Goal: Task Accomplishment & Management: Manage account settings

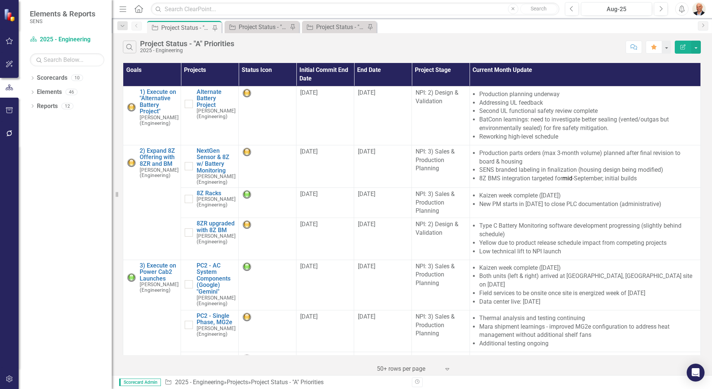
drag, startPoint x: 112, startPoint y: 118, endPoint x: 78, endPoint y: 122, distance: 34.1
click at [78, 122] on div "Elements & Reports SENS Scorecard 2025 - Engineering Search Dropdown Scorecards…" at bounding box center [56, 194] width 112 height 389
click at [121, 7] on icon "Menu" at bounding box center [123, 9] width 10 height 8
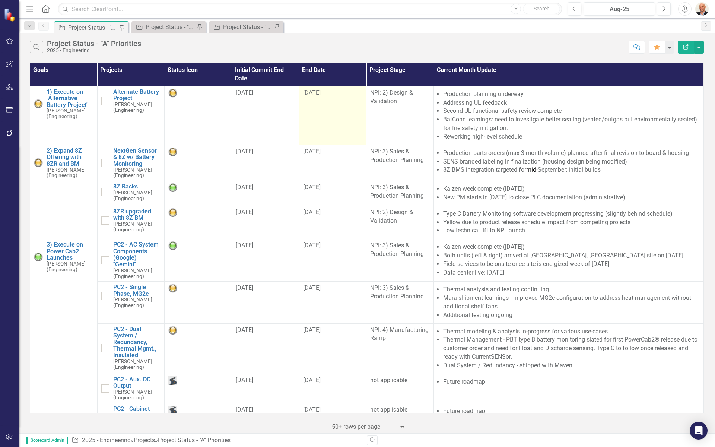
click at [310, 93] on span "[DATE]" at bounding box center [312, 92] width 18 height 7
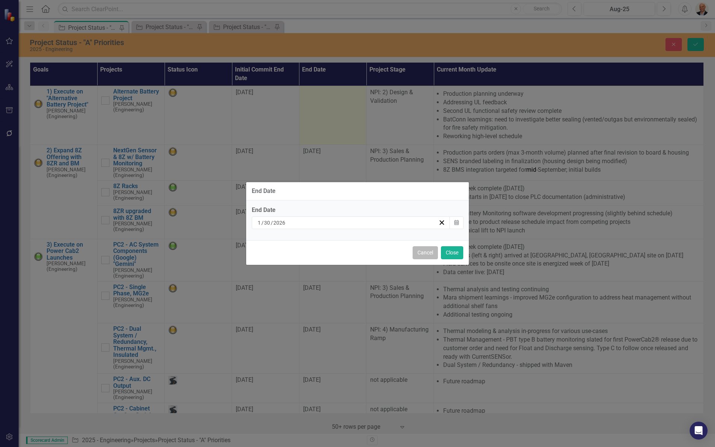
click at [428, 248] on button "Cancel" at bounding box center [425, 252] width 25 height 13
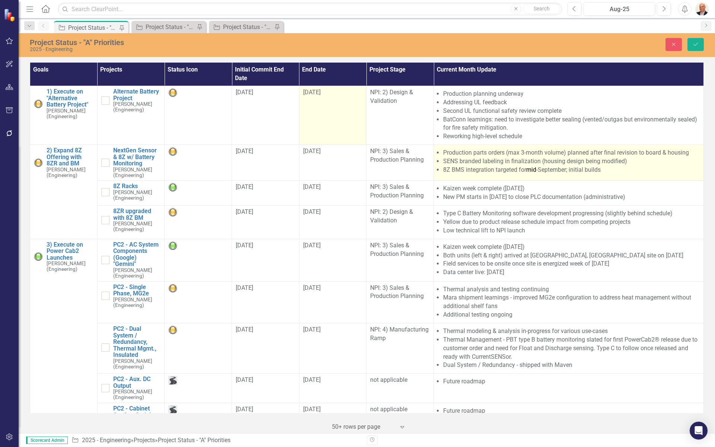
click at [474, 160] on li "SENS branded labeling in finalization (housing design being modified)" at bounding box center [571, 161] width 257 height 9
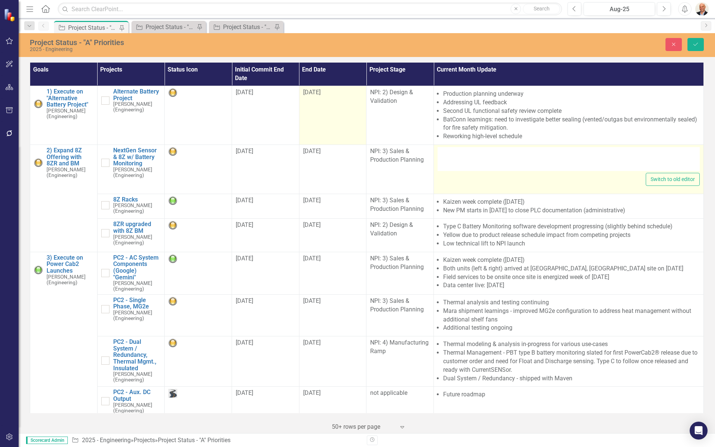
type textarea "<ul> <li>Production parts orders (max 3-month volume) planned after final revis…"
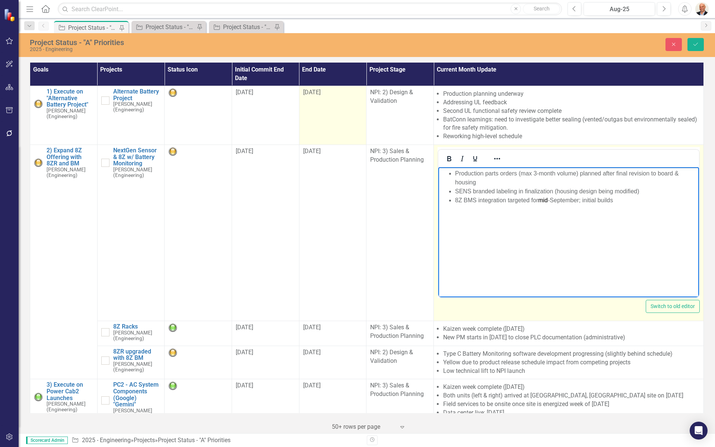
click at [619, 199] on li "8Z BMS integration targeted for mid -September; initial builds" at bounding box center [576, 200] width 242 height 9
click at [593, 208] on li "Added product functionality for customer-facing data in scoping" at bounding box center [576, 209] width 242 height 9
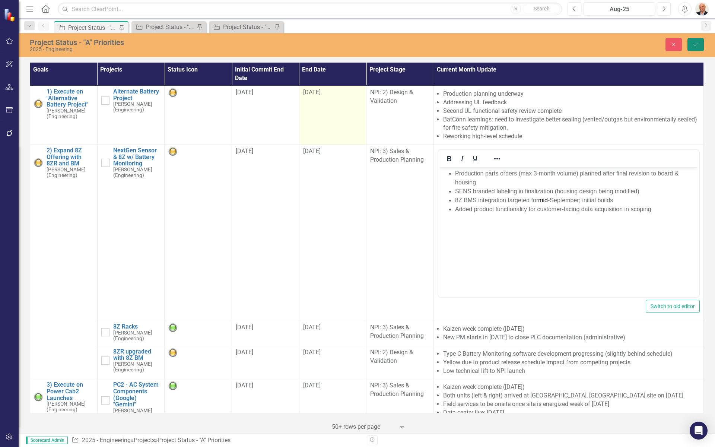
click at [695, 44] on icon "Save" at bounding box center [695, 44] width 7 height 5
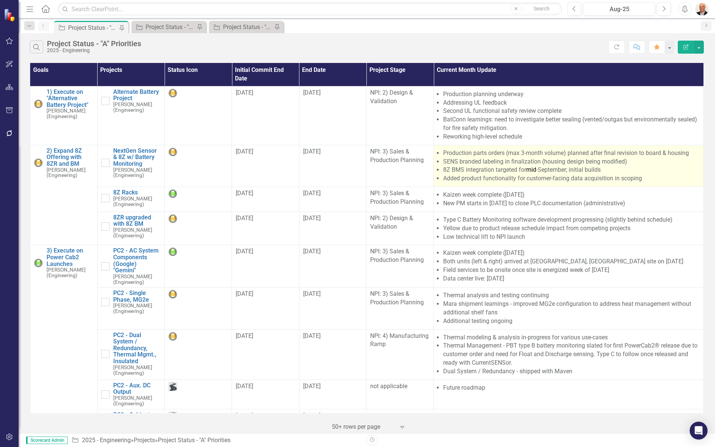
click at [488, 174] on li "8Z BMS integration targeted for mid -September; initial builds" at bounding box center [571, 170] width 257 height 9
click at [489, 174] on li "8Z BMS integration targeted for mid -September; initial builds" at bounding box center [571, 170] width 257 height 9
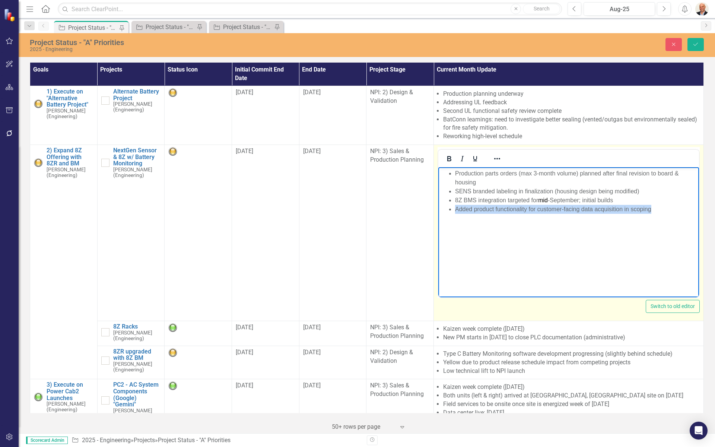
drag, startPoint x: 660, startPoint y: 206, endPoint x: 457, endPoint y: 212, distance: 203.5
click at [457, 212] on li "Added product functionality for customer-facing data acquisition in scoping" at bounding box center [576, 209] width 242 height 9
click at [495, 158] on icon "Reveal or hide additional toolbar items" at bounding box center [497, 158] width 9 height 9
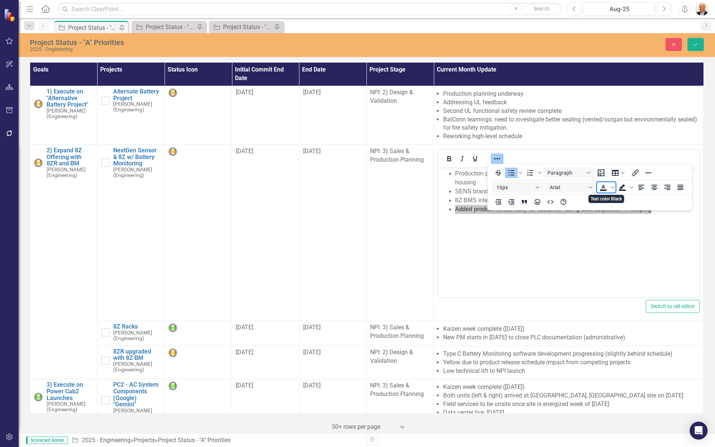
click at [605, 188] on icon "Text color Black" at bounding box center [603, 187] width 3 height 4
click at [613, 188] on icon "Text color Black" at bounding box center [613, 187] width 4 height 2
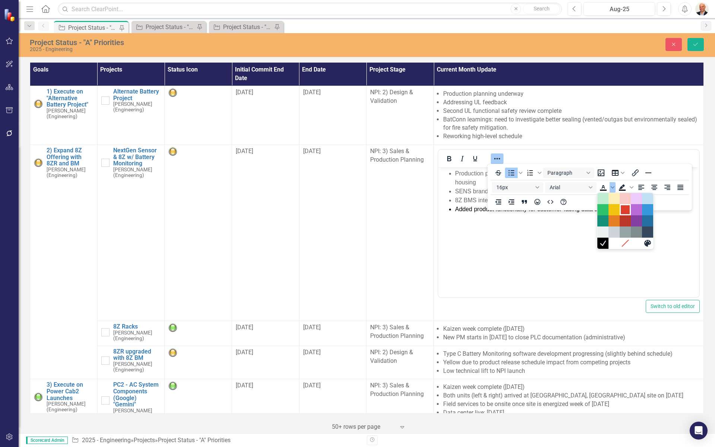
click at [628, 212] on div "Red" at bounding box center [625, 209] width 9 height 9
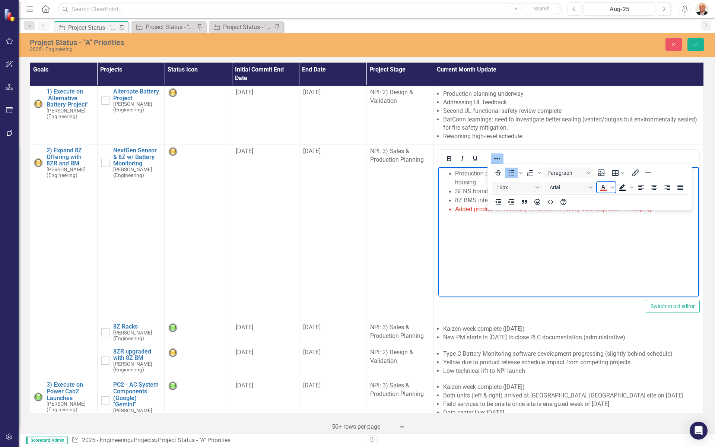
click at [608, 186] on span "Text color Red" at bounding box center [603, 187] width 13 height 10
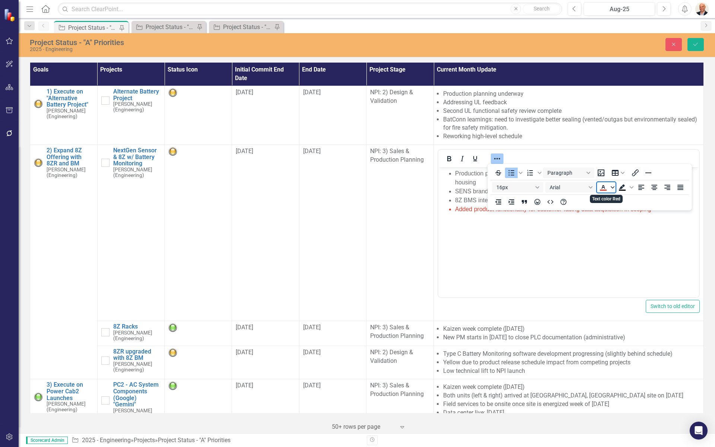
click at [610, 187] on span "Text color Red" at bounding box center [613, 187] width 6 height 10
click at [649, 222] on div "Dark Blue" at bounding box center [647, 220] width 9 height 9
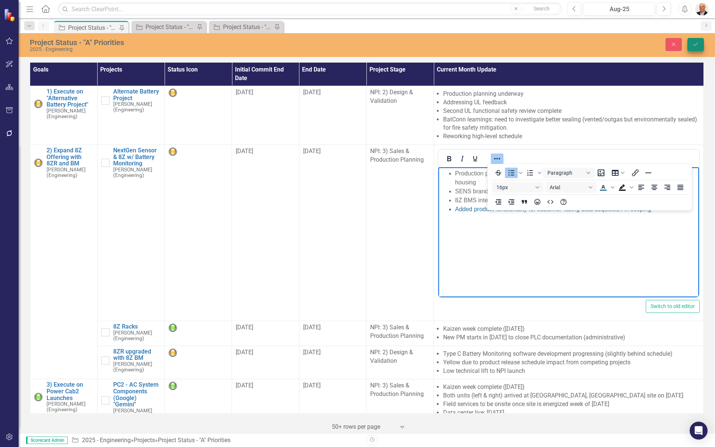
click at [698, 45] on icon "Save" at bounding box center [695, 44] width 7 height 5
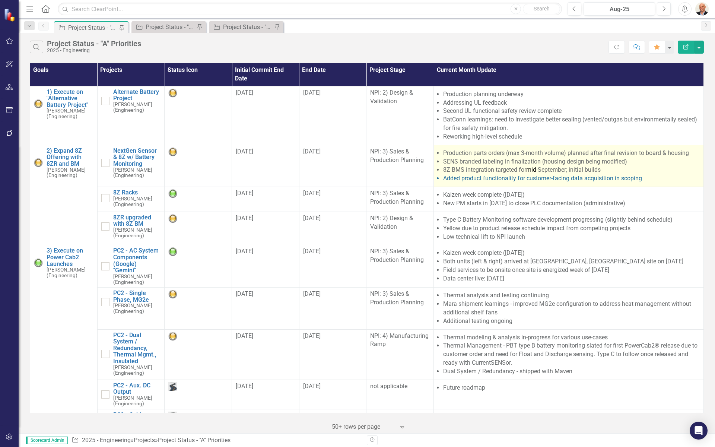
click at [500, 164] on li "SENS branded labeling in finalization (housing design being modified)" at bounding box center [571, 162] width 257 height 9
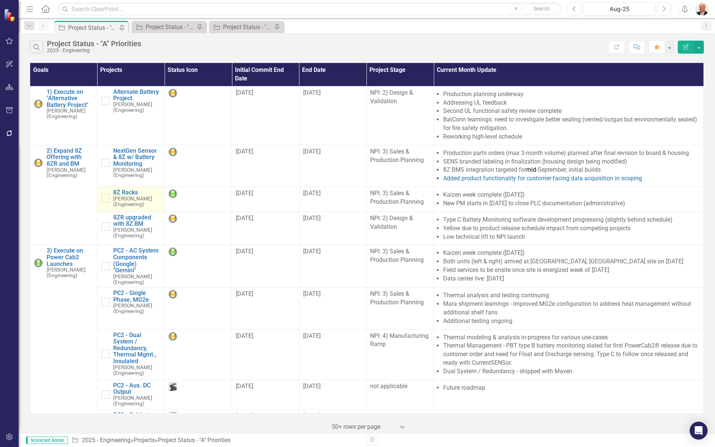
click at [128, 206] on small "[PERSON_NAME] (Engineering)" at bounding box center [137, 201] width 48 height 11
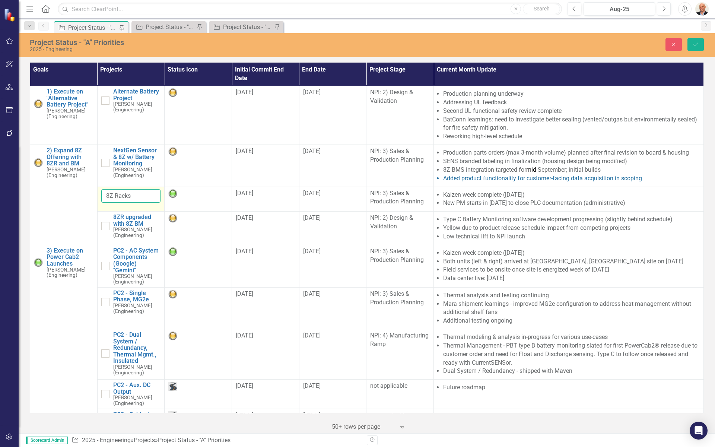
drag, startPoint x: 128, startPoint y: 206, endPoint x: 110, endPoint y: 191, distance: 23.0
click at [110, 191] on input "8Z Racks" at bounding box center [131, 196] width 60 height 14
type input "8 Racks"
click button "Save" at bounding box center [696, 44] width 16 height 13
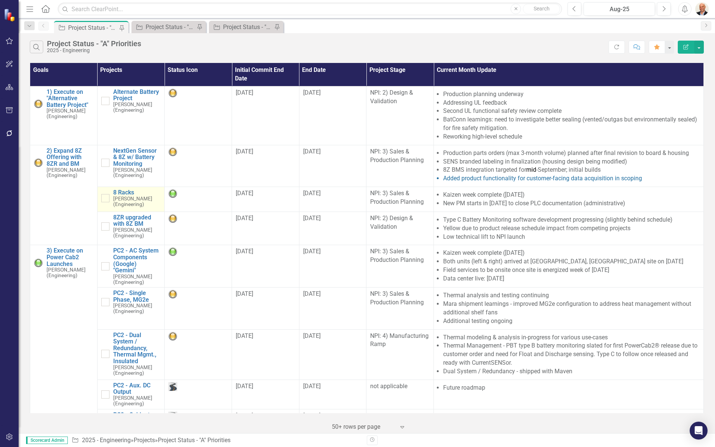
click at [156, 206] on small "[PERSON_NAME] (Engineering)" at bounding box center [137, 201] width 48 height 11
click at [139, 200] on small "[PERSON_NAME] (Engineering)" at bounding box center [137, 201] width 48 height 11
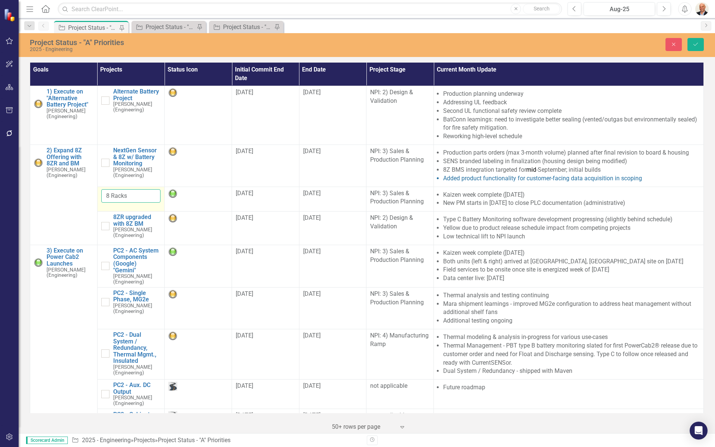
drag, startPoint x: 139, startPoint y: 200, endPoint x: 107, endPoint y: 193, distance: 33.3
click at [107, 193] on input "8 Racks" at bounding box center [131, 196] width 60 height 14
click at [107, 195] on input "8 Racks" at bounding box center [131, 196] width 60 height 14
type input "8(Z) Racks"
click button "Save" at bounding box center [696, 44] width 16 height 13
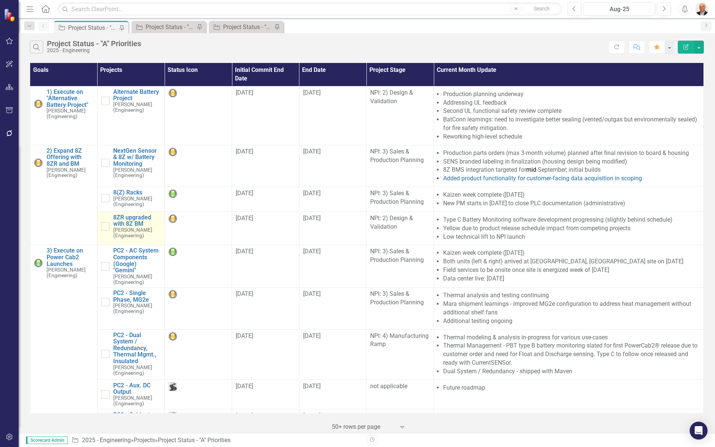
click at [135, 230] on small "[PERSON_NAME] (Engineering)" at bounding box center [137, 232] width 48 height 11
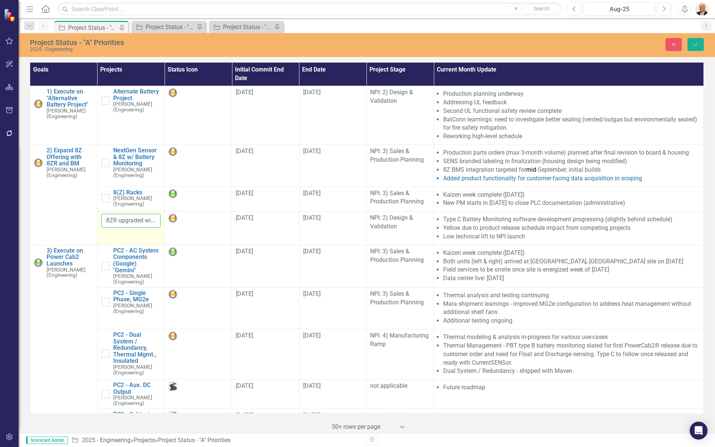
drag, startPoint x: 135, startPoint y: 230, endPoint x: 118, endPoint y: 220, distance: 20.1
click at [118, 220] on input "8ZR upgraded with 8Z BM" at bounding box center [131, 221] width 60 height 14
type input "8(Z)R upgraded with 8Z BM"
drag, startPoint x: 211, startPoint y: 195, endPoint x: 694, endPoint y: 44, distance: 505.9
click at [694, 44] on icon "Save" at bounding box center [695, 44] width 7 height 5
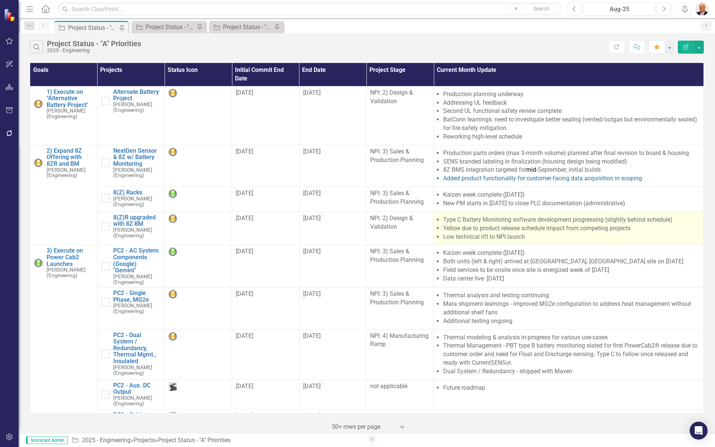
click at [546, 233] on li "Low technical lift to NPI launch" at bounding box center [571, 237] width 257 height 9
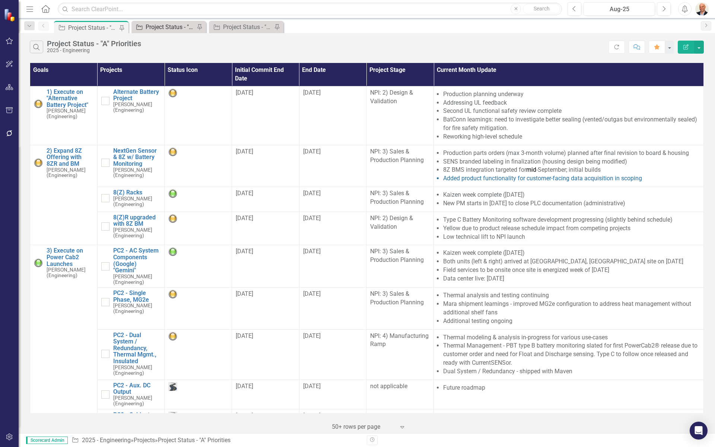
click at [164, 23] on div "Project Status - "B" Priorities" at bounding box center [170, 26] width 49 height 9
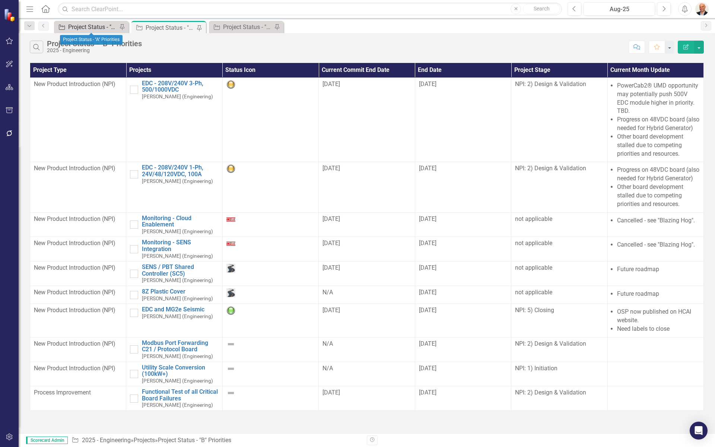
click at [96, 24] on div "Project Status - "A" Priorities" at bounding box center [92, 26] width 49 height 9
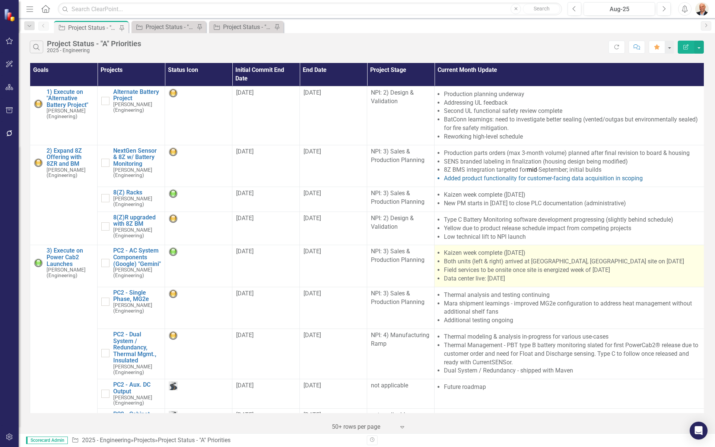
click at [523, 266] on li "Both units (left & right) arrived at [GEOGRAPHIC_DATA], [GEOGRAPHIC_DATA] site …" at bounding box center [572, 261] width 256 height 9
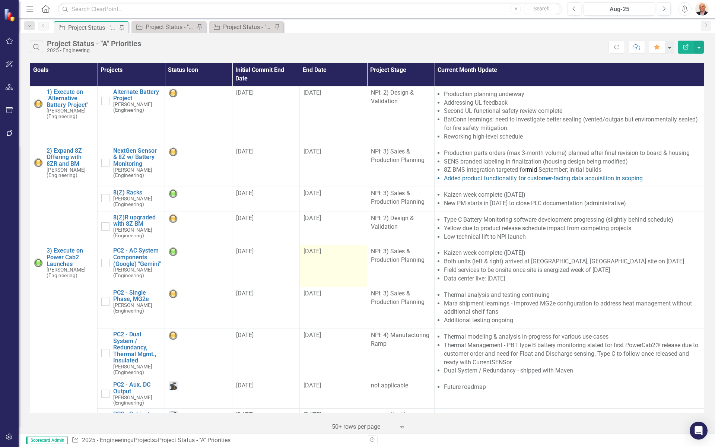
click at [320, 255] on div "[DATE]" at bounding box center [334, 251] width 60 height 9
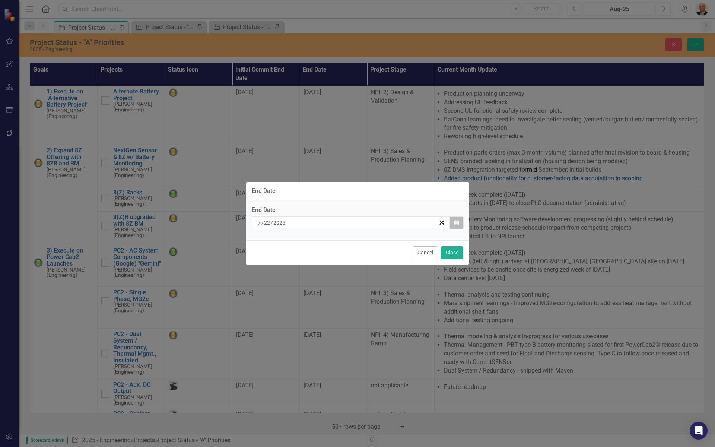
click at [460, 219] on button "Calendar" at bounding box center [457, 222] width 14 height 13
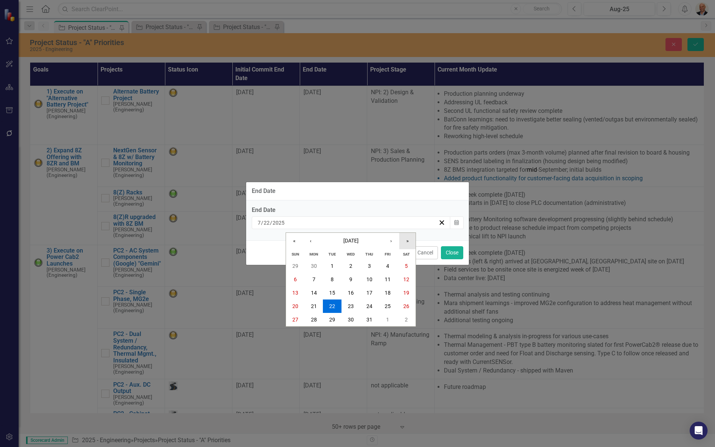
click at [409, 242] on button "»" at bounding box center [407, 241] width 16 height 16
click at [407, 241] on button "»" at bounding box center [407, 241] width 16 height 16
click at [308, 238] on button "‹" at bounding box center [310, 241] width 16 height 16
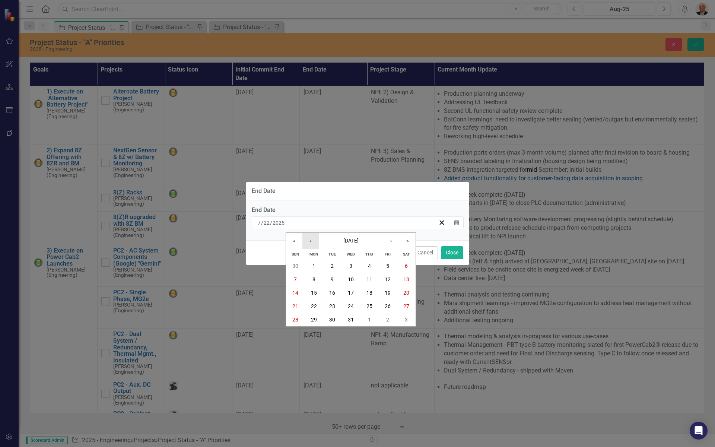
click at [308, 238] on button "‹" at bounding box center [310, 241] width 16 height 16
click at [309, 238] on button "‹" at bounding box center [310, 241] width 16 height 16
click at [296, 238] on button "«" at bounding box center [294, 241] width 16 height 16
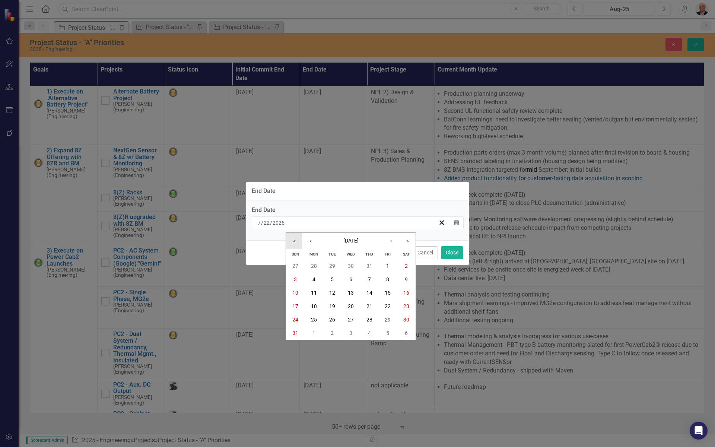
click at [296, 238] on button "«" at bounding box center [294, 241] width 16 height 16
click at [303, 239] on button "‹" at bounding box center [310, 241] width 16 height 16
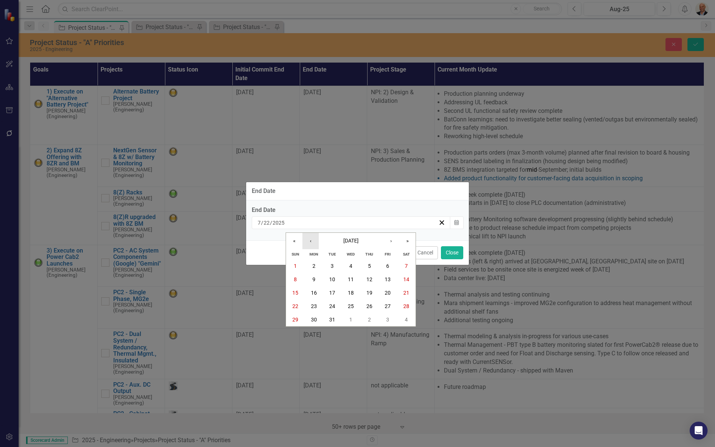
click at [303, 239] on button "‹" at bounding box center [310, 241] width 16 height 16
click at [297, 239] on button "«" at bounding box center [294, 241] width 16 height 16
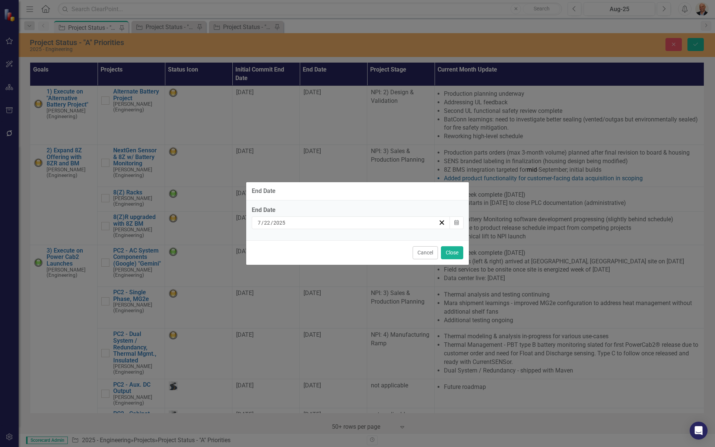
drag, startPoint x: 299, startPoint y: 224, endPoint x: 229, endPoint y: 214, distance: 71.1
click at [229, 214] on div "End Date End Date [DATE] Calendar Cancel Close" at bounding box center [357, 223] width 715 height 447
drag, startPoint x: 305, startPoint y: 222, endPoint x: 247, endPoint y: 218, distance: 58.3
click at [247, 218] on div "End Date [DATE] Calendar" at bounding box center [357, 220] width 223 height 40
drag, startPoint x: 247, startPoint y: 218, endPoint x: 293, endPoint y: 225, distance: 46.7
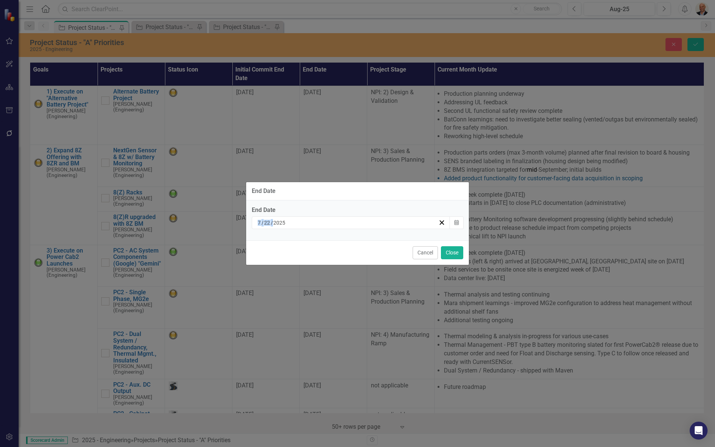
click at [293, 225] on div "[DATE]" at bounding box center [348, 222] width 182 height 7
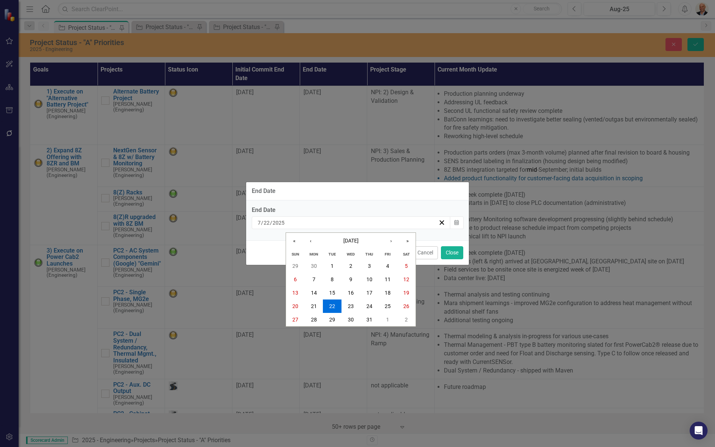
click at [293, 222] on div "[DATE] [DATE]" at bounding box center [348, 222] width 182 height 7
click at [389, 241] on button "›" at bounding box center [391, 241] width 16 height 16
click at [389, 239] on button "›" at bounding box center [391, 241] width 16 height 16
click at [368, 320] on abbr "2" at bounding box center [369, 320] width 3 height 6
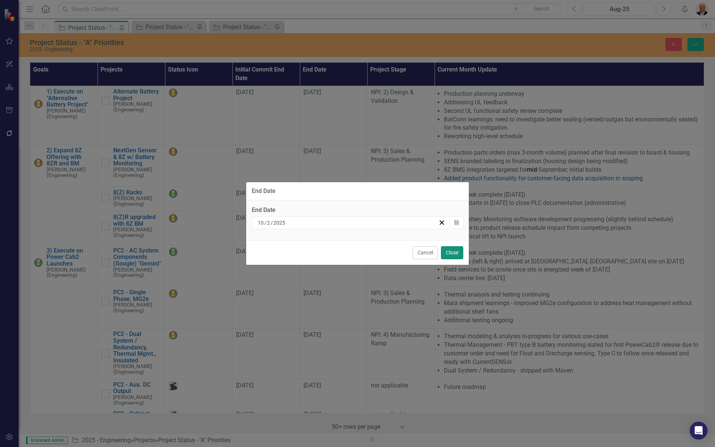
click at [453, 253] on button "Close" at bounding box center [452, 252] width 22 height 13
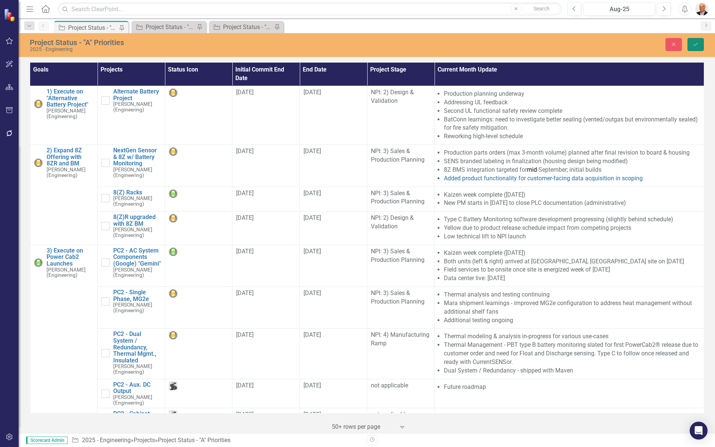
click at [698, 42] on icon "Save" at bounding box center [695, 44] width 7 height 5
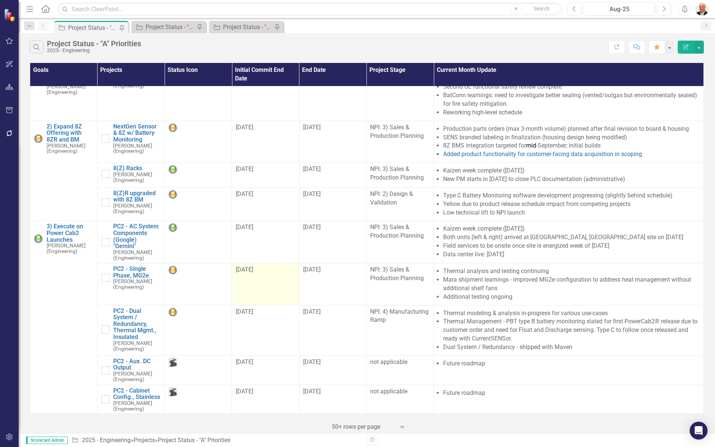
scroll to position [37, 0]
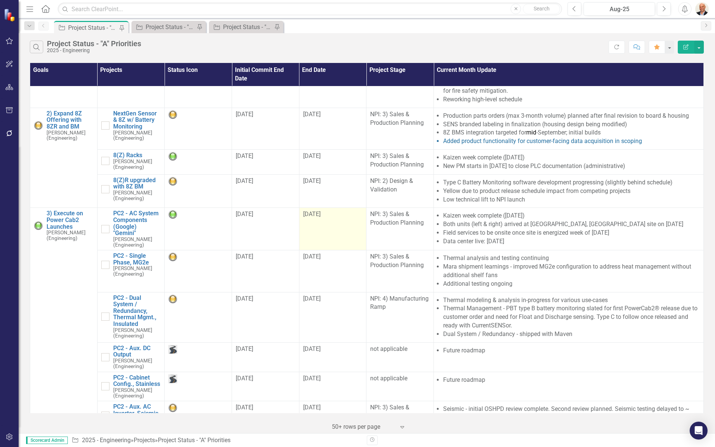
click at [321, 228] on td "[DATE]" at bounding box center [332, 229] width 67 height 42
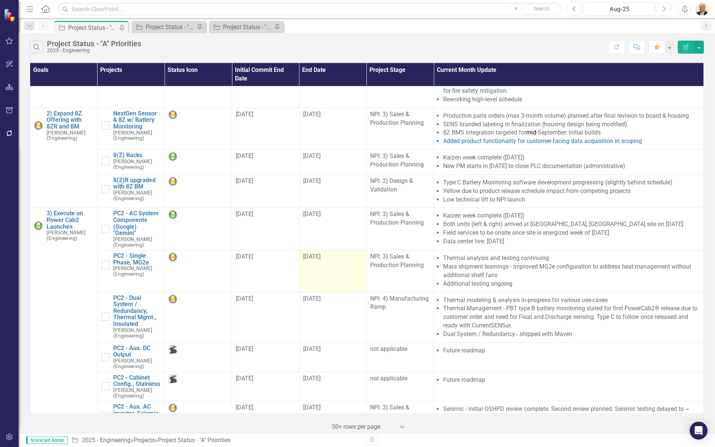
click at [332, 271] on td "[DATE]" at bounding box center [332, 271] width 67 height 42
click at [333, 270] on td "[DATE]" at bounding box center [332, 271] width 67 height 42
click at [334, 270] on td "[DATE]" at bounding box center [332, 271] width 67 height 42
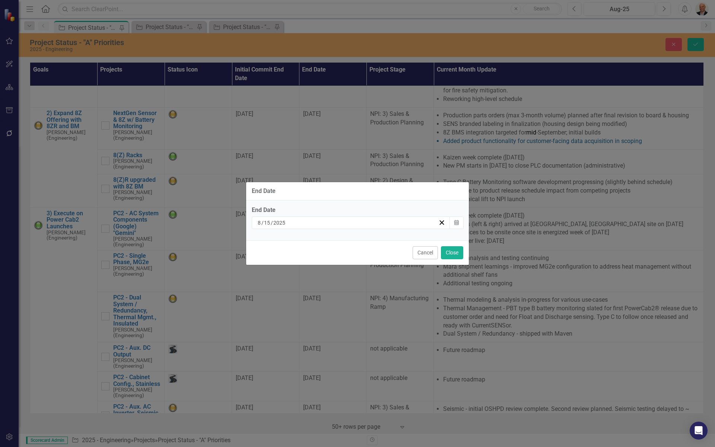
click at [419, 221] on div "[DATE]" at bounding box center [348, 222] width 182 height 7
click at [455, 222] on icon "Calendar" at bounding box center [456, 222] width 4 height 5
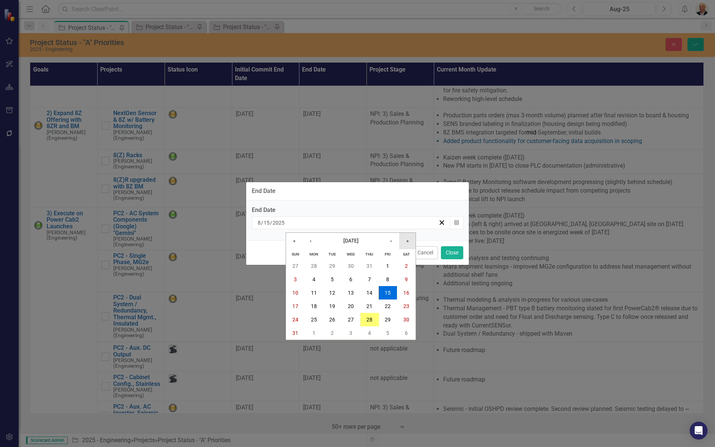
click at [408, 244] on button "»" at bounding box center [407, 241] width 16 height 16
click at [395, 241] on button "›" at bounding box center [391, 241] width 16 height 16
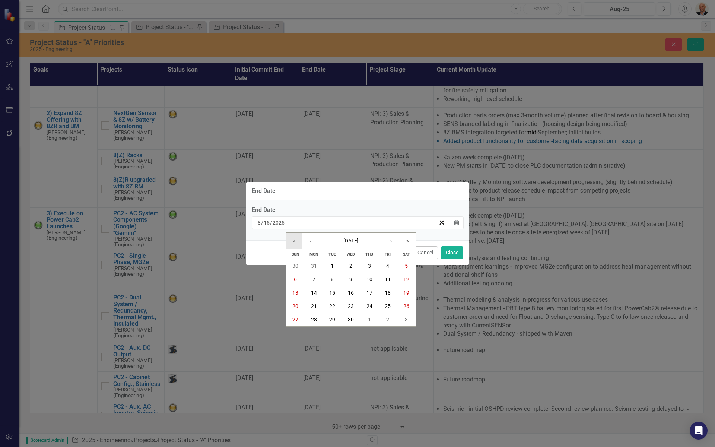
click at [293, 241] on button "«" at bounding box center [294, 241] width 16 height 16
click at [390, 240] on button "›" at bounding box center [391, 241] width 16 height 16
click at [352, 291] on abbr "15" at bounding box center [351, 293] width 6 height 6
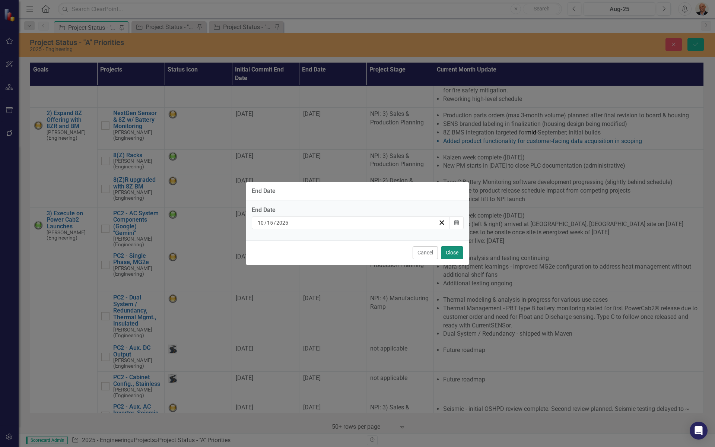
click at [451, 251] on button "Close" at bounding box center [452, 252] width 22 height 13
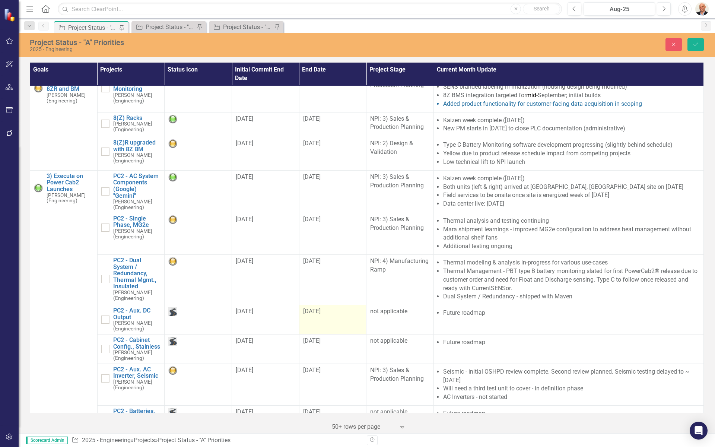
scroll to position [112, 0]
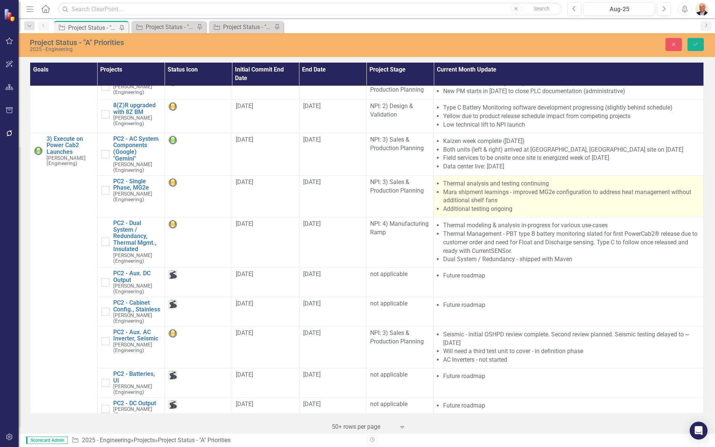
click at [489, 190] on li "Mara shipment learnings - improved MG2e configuration to address heat managemen…" at bounding box center [571, 196] width 257 height 17
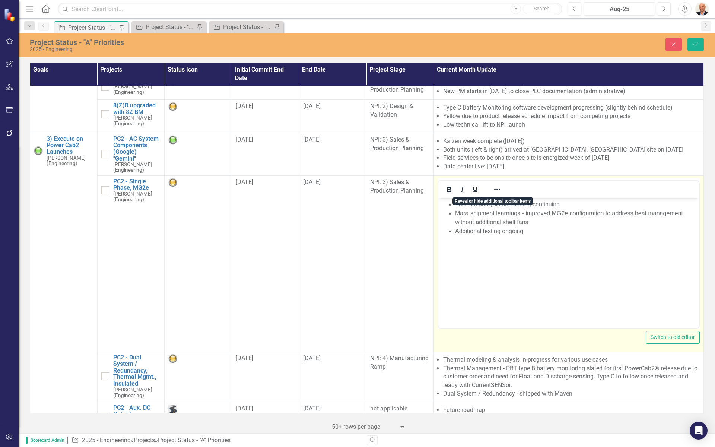
click at [529, 228] on li "Additional testing ongoing" at bounding box center [576, 230] width 242 height 9
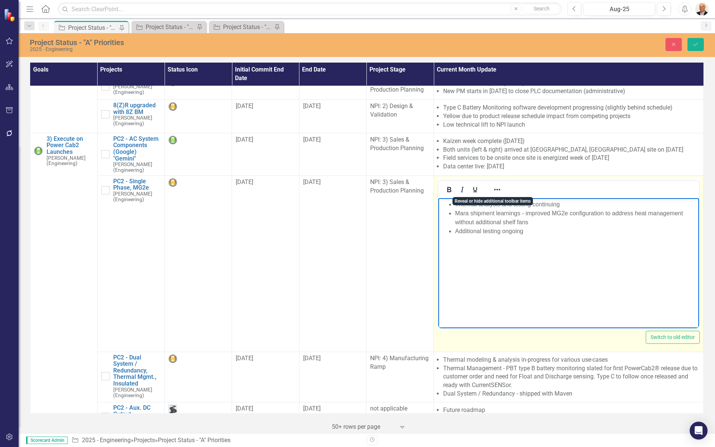
scroll to position [0, 0]
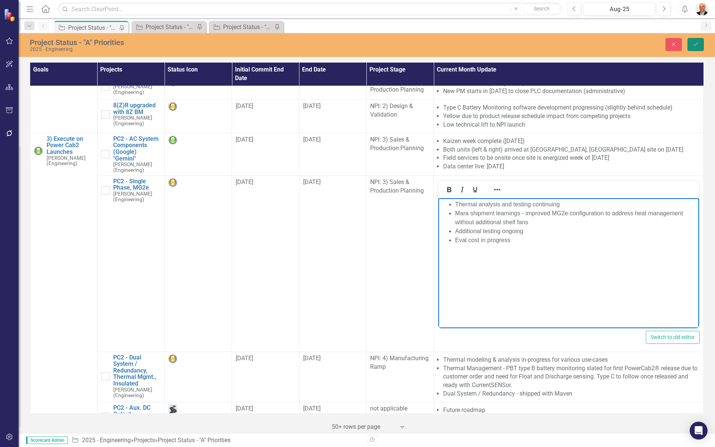
click at [693, 46] on icon "Save" at bounding box center [695, 44] width 7 height 5
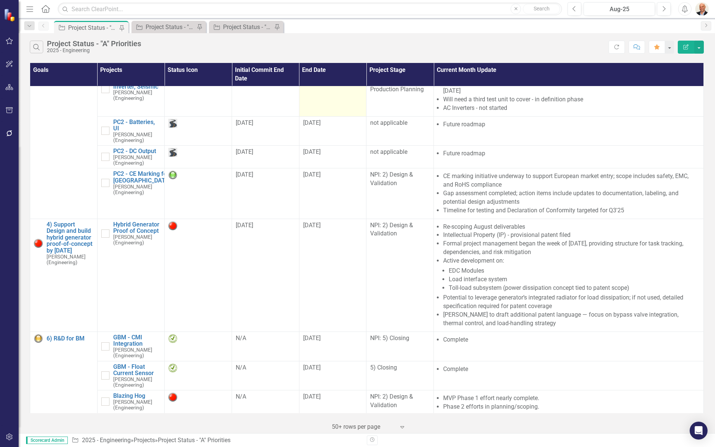
scroll to position [375, 0]
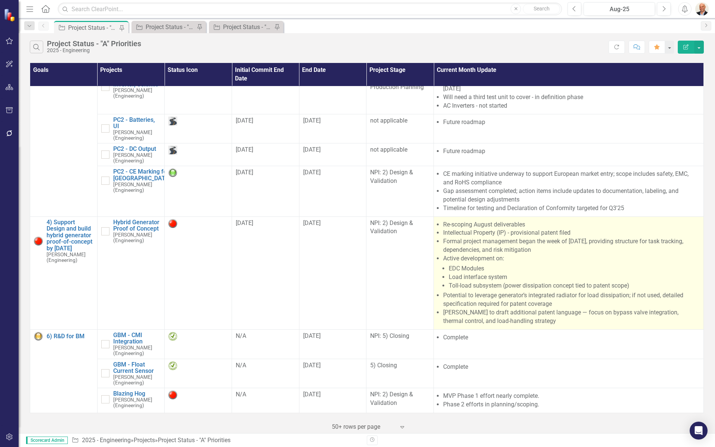
click at [527, 243] on li "Formal project management began the week of [DATE], providing structure for tas…" at bounding box center [571, 245] width 257 height 17
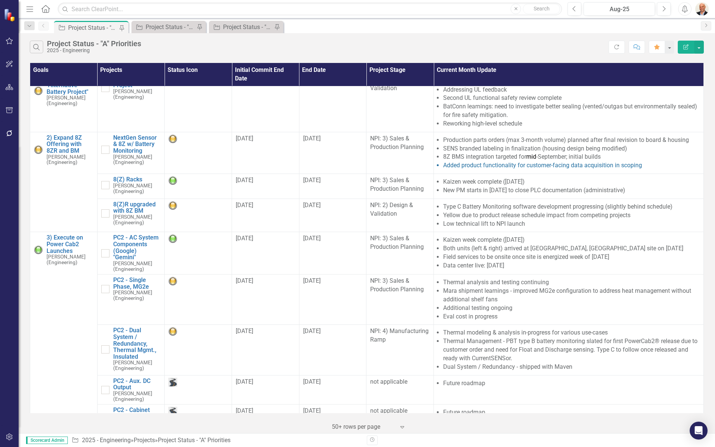
scroll to position [0, 0]
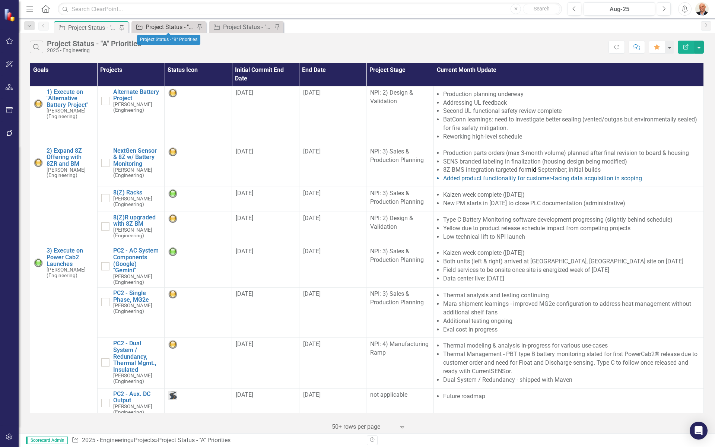
click at [168, 27] on div "Project Status - "B" Priorities" at bounding box center [170, 26] width 49 height 9
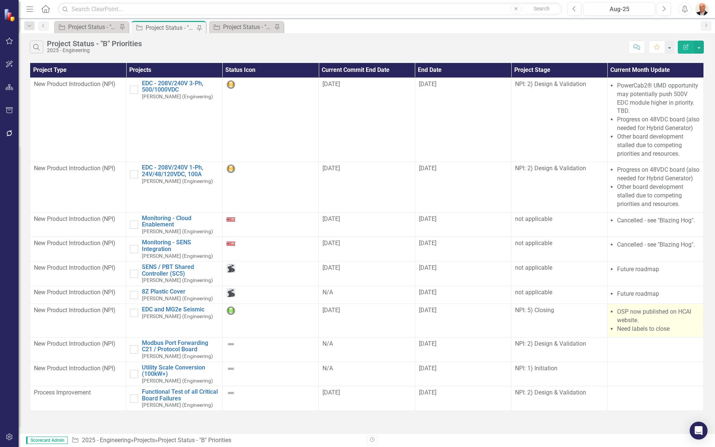
click at [627, 325] on li "OSP now published on HCAI website." at bounding box center [658, 316] width 83 height 17
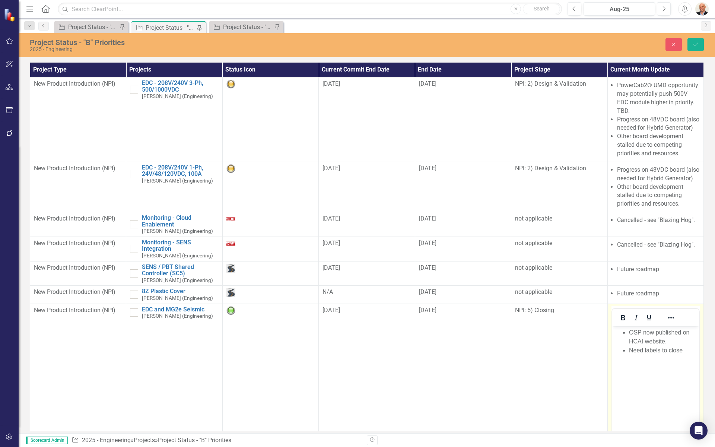
drag, startPoint x: 1239, startPoint y: 654, endPoint x: 687, endPoint y: 349, distance: 631.2
click at [687, 349] on li "Need labels to close" at bounding box center [663, 350] width 68 height 9
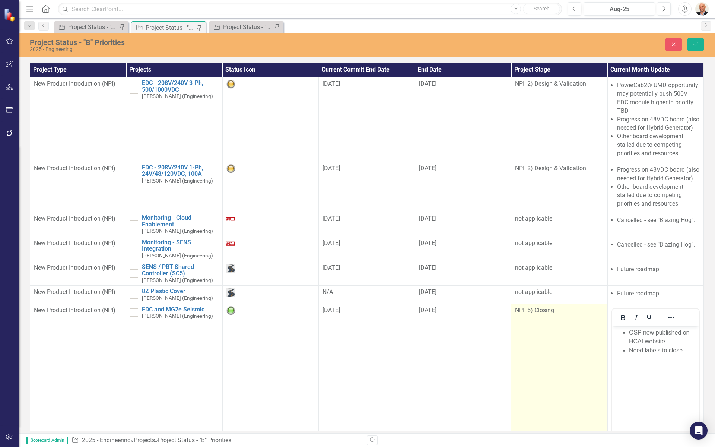
click at [529, 315] on div "NPI: 5) Closing" at bounding box center [559, 310] width 88 height 9
click at [547, 314] on span "NPI: 5) Closing" at bounding box center [534, 310] width 39 height 7
click at [546, 314] on span "NPI: 5) Closing" at bounding box center [534, 310] width 39 height 7
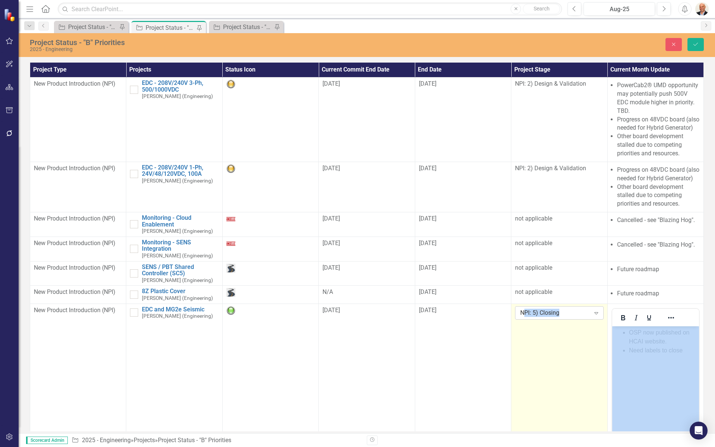
click at [546, 317] on div "NPI: 5) Closing" at bounding box center [555, 312] width 70 height 9
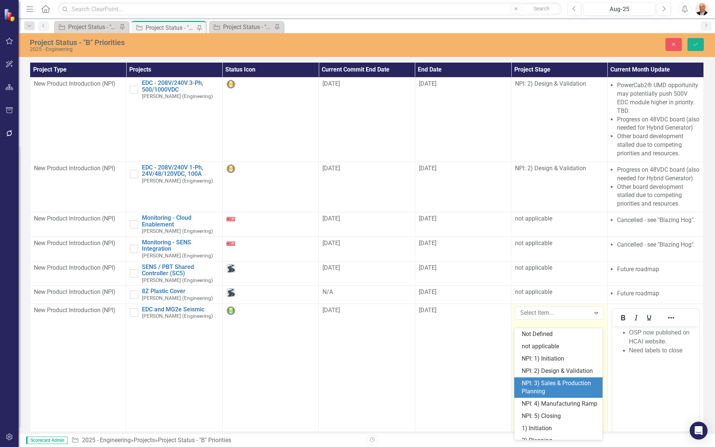
click at [569, 389] on div "NPI: 3) Sales & Production Planning" at bounding box center [560, 387] width 76 height 17
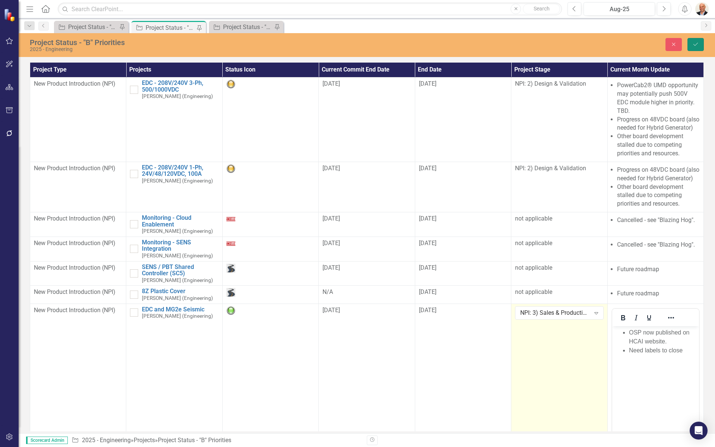
click at [692, 42] on icon "Save" at bounding box center [695, 44] width 7 height 5
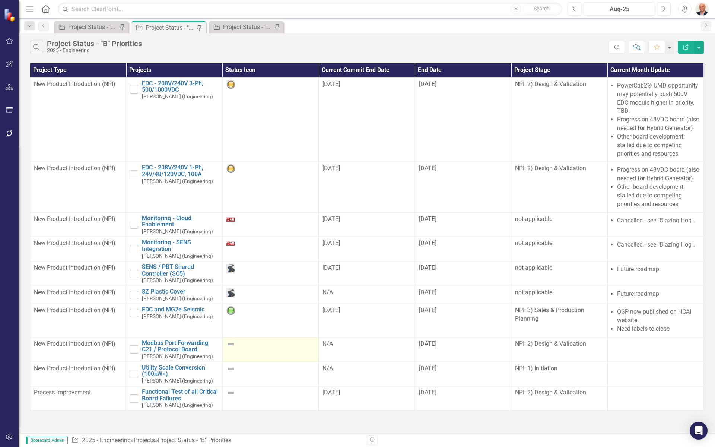
click at [273, 349] on div at bounding box center [270, 344] width 88 height 9
click at [233, 26] on div "Project Status - "C" Priorities" at bounding box center [247, 26] width 49 height 9
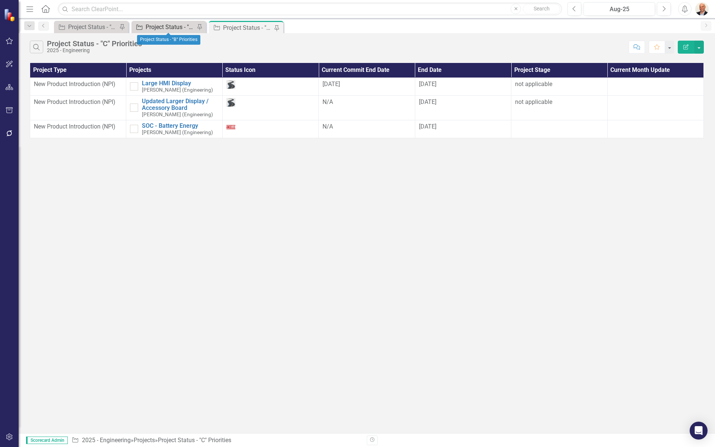
click at [177, 26] on div "Project Status - "B" Priorities" at bounding box center [170, 26] width 49 height 9
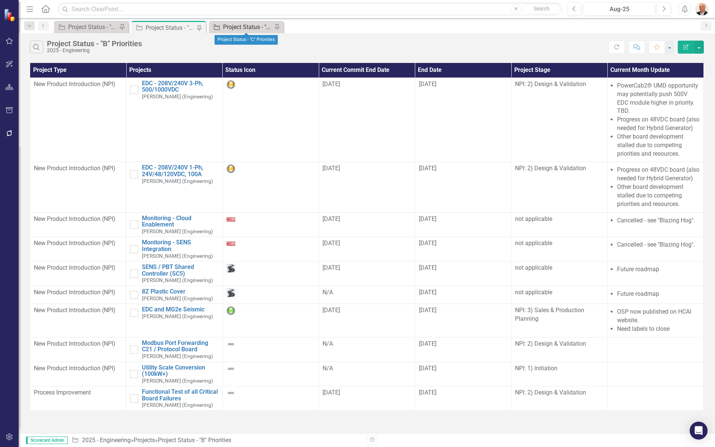
click at [237, 25] on div "Project Status - "C" Priorities" at bounding box center [247, 26] width 49 height 9
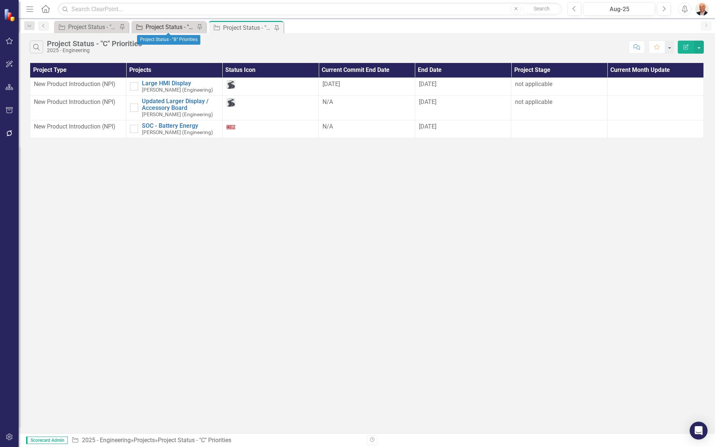
click at [176, 23] on div "Project Status - "B" Priorities" at bounding box center [170, 26] width 49 height 9
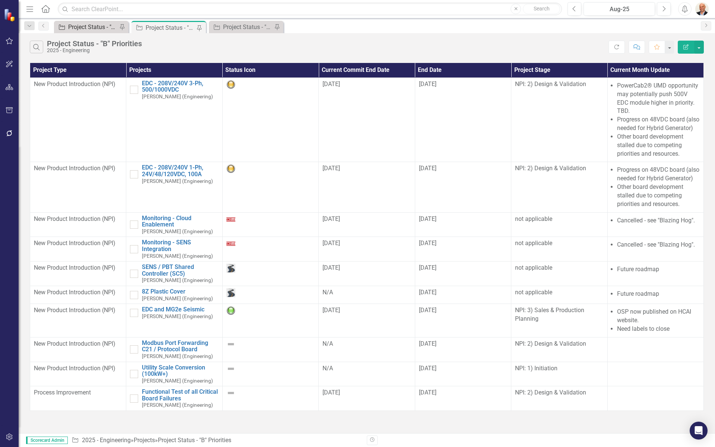
click at [103, 26] on div "Project Status - "A" Priorities" at bounding box center [92, 26] width 49 height 9
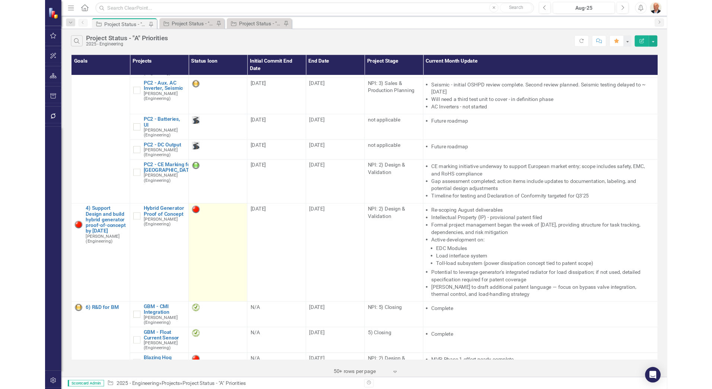
scroll to position [380, 0]
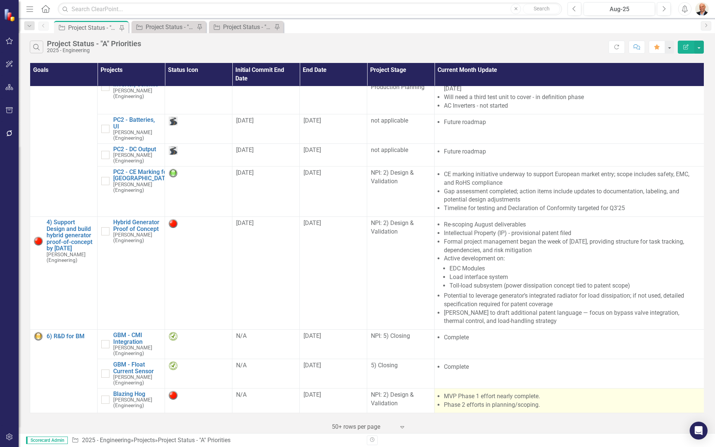
click at [473, 389] on li "Phase 2 efforts in planning/scoping." at bounding box center [572, 405] width 256 height 9
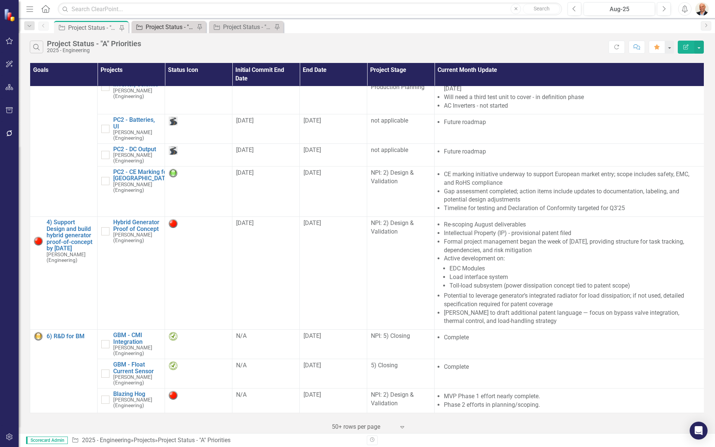
click at [150, 28] on div "Project Status - "B" Priorities" at bounding box center [170, 26] width 49 height 9
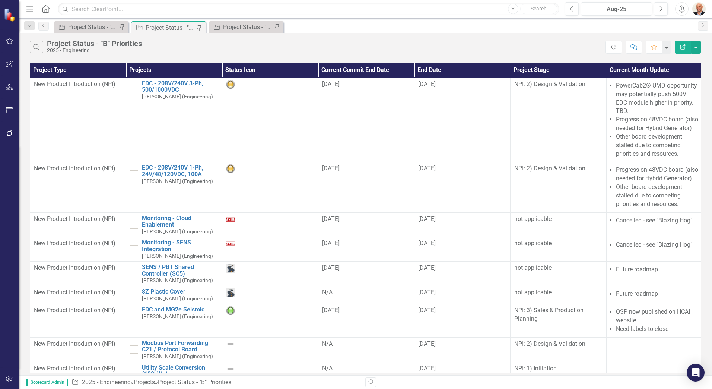
click at [31, 10] on icon "Menu" at bounding box center [30, 9] width 10 height 8
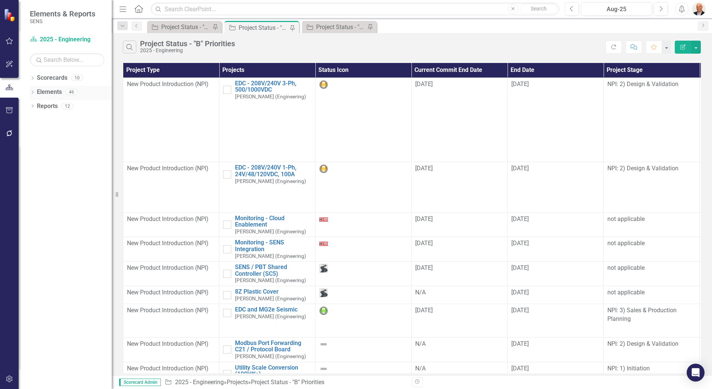
click at [32, 92] on icon "Dropdown" at bounding box center [32, 93] width 5 height 4
click at [39, 133] on div "Dropdown Project Projects 36" at bounding box center [73, 135] width 78 height 14
click at [38, 136] on icon "Dropdown" at bounding box center [36, 135] width 5 height 4
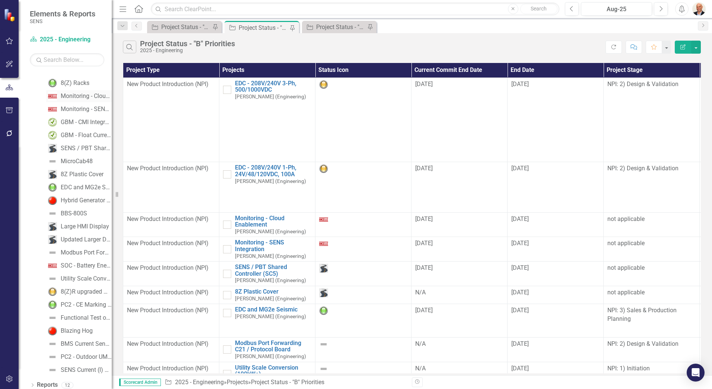
scroll to position [237, 0]
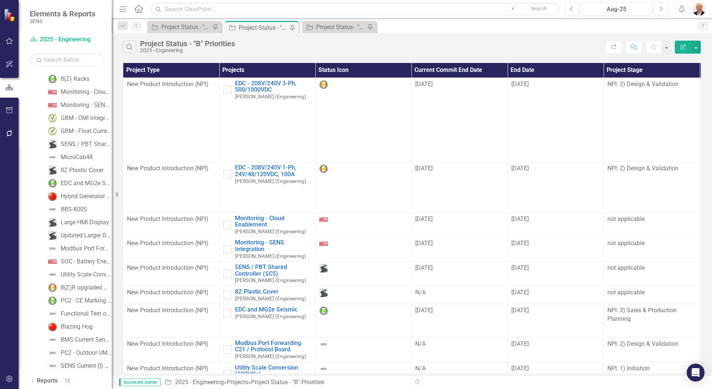
click at [80, 365] on div "SENS Current (I) Sensor for 8Z Batteries & Racks" at bounding box center [86, 365] width 51 height 7
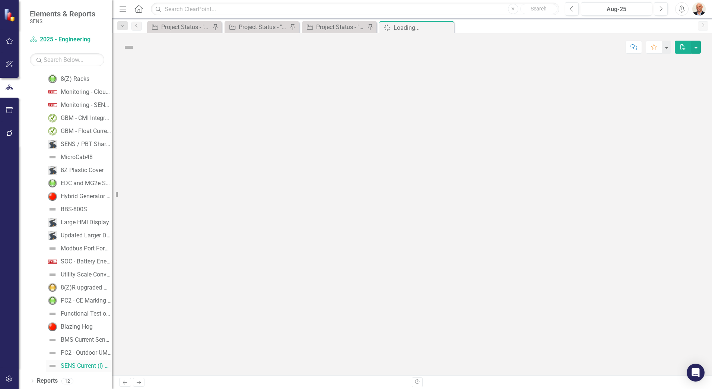
scroll to position [220, 0]
